Goal: Navigation & Orientation: Find specific page/section

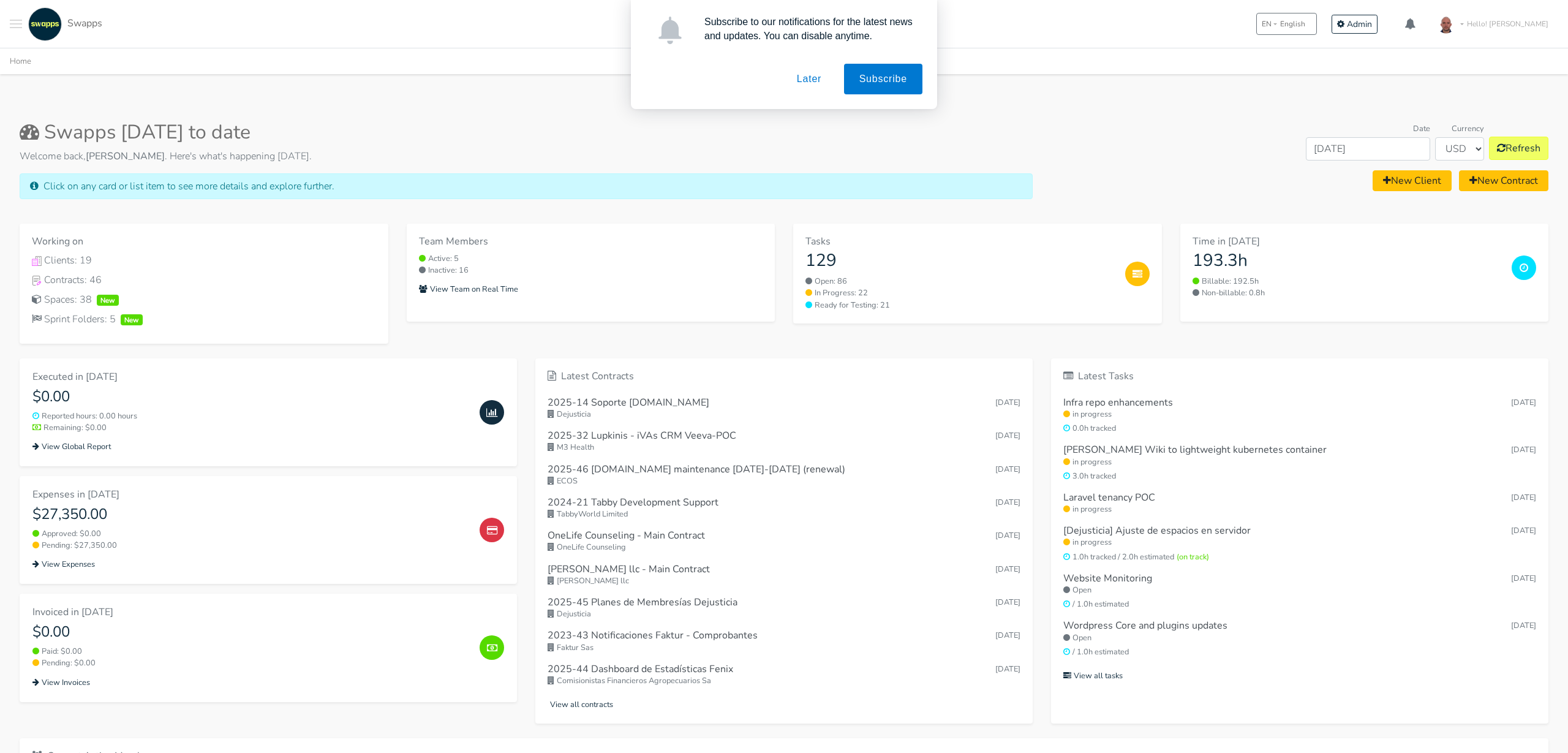
click at [801, 81] on button "Later" at bounding box center [808, 79] width 55 height 31
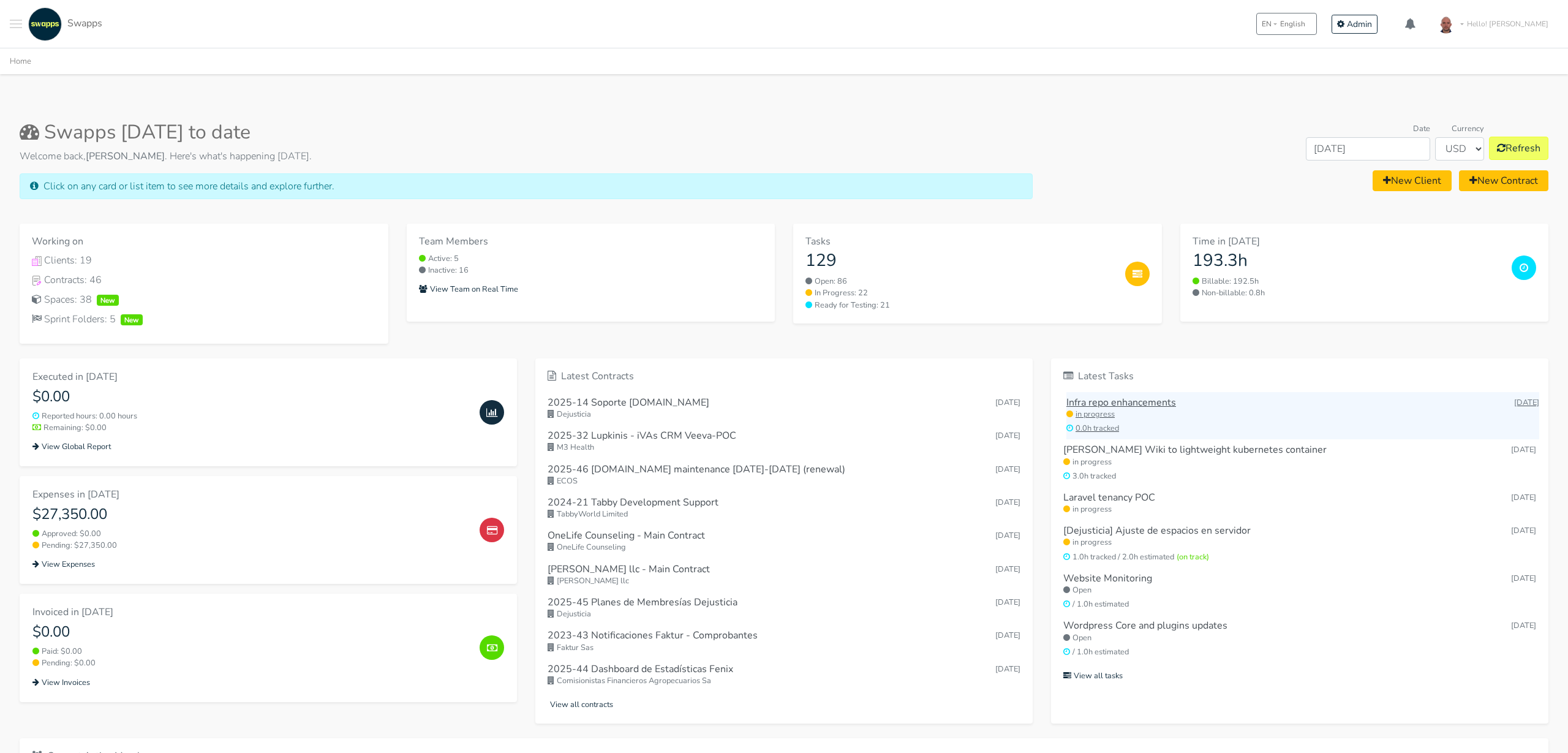
click at [1132, 405] on h6 "Infra repo enhancements" at bounding box center [1121, 403] width 110 height 12
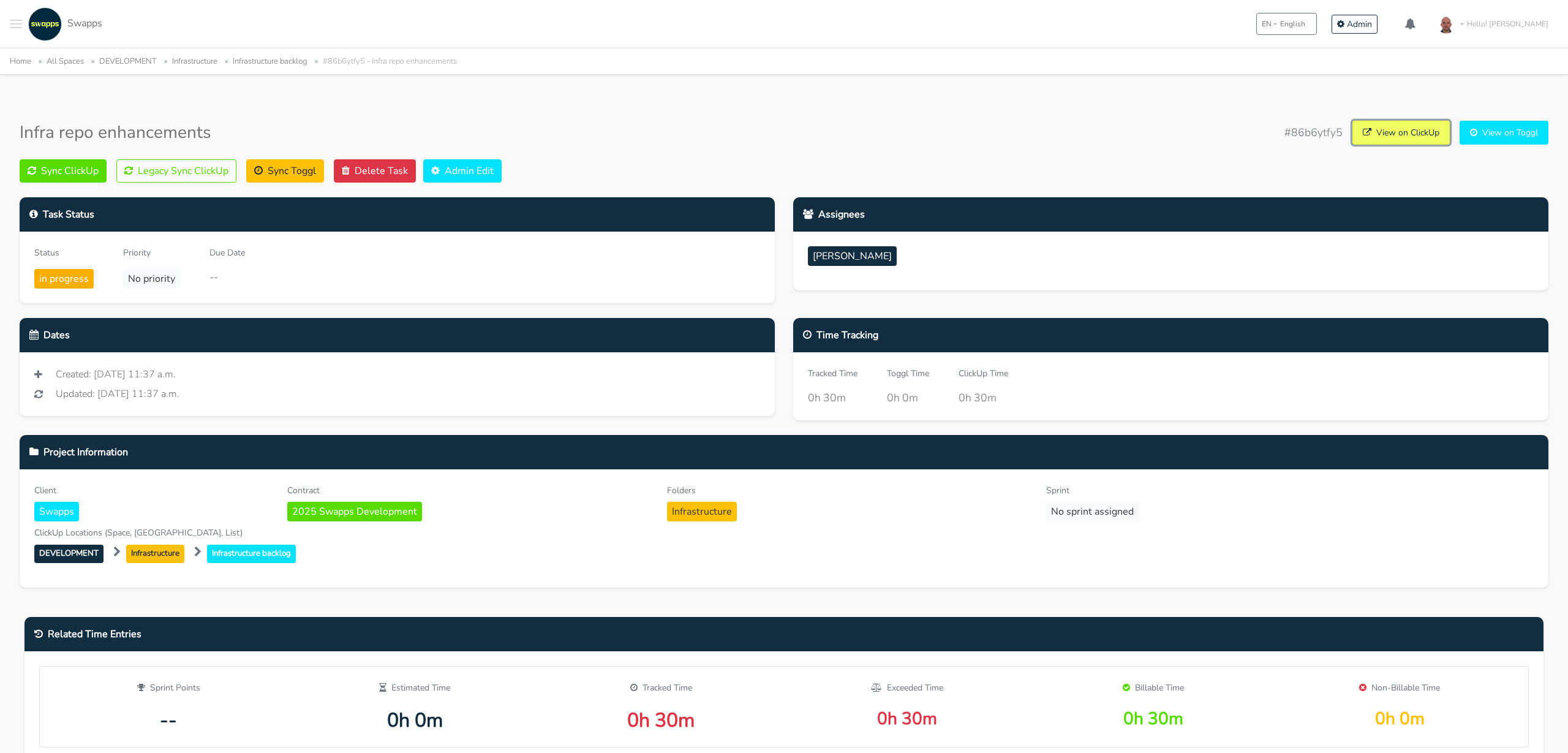
click at [1396, 131] on link "View on ClickUp" at bounding box center [1401, 132] width 97 height 24
